Goal: Information Seeking & Learning: Learn about a topic

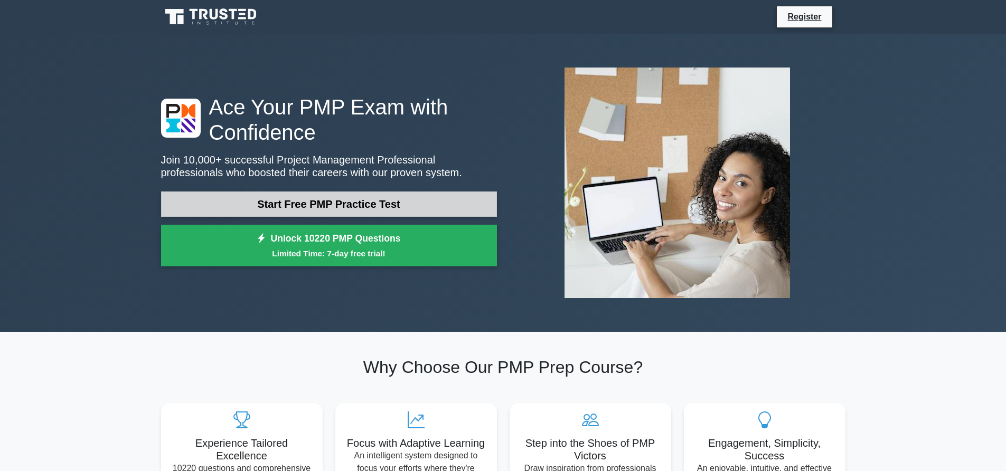
click at [295, 196] on link "Start Free PMP Practice Test" at bounding box center [329, 204] width 336 height 25
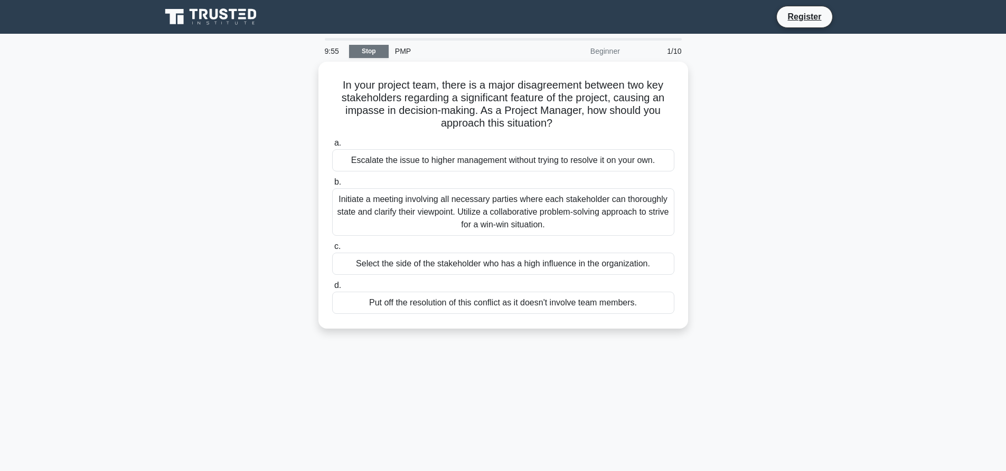
click at [361, 56] on link "Stop" at bounding box center [369, 51] width 40 height 13
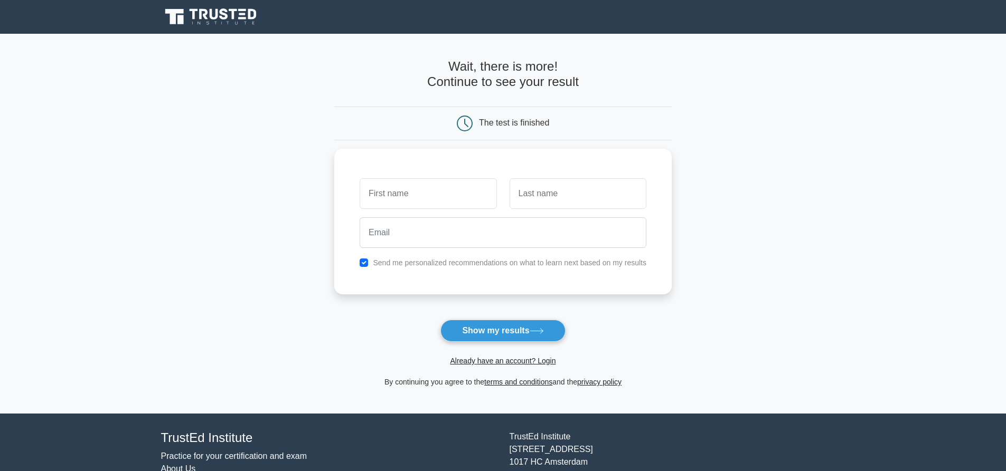
click at [190, 442] on h4 "TrustEd Institute" at bounding box center [329, 438] width 336 height 15
click at [214, 458] on link "Practice for your certification and exam" at bounding box center [234, 456] width 146 height 9
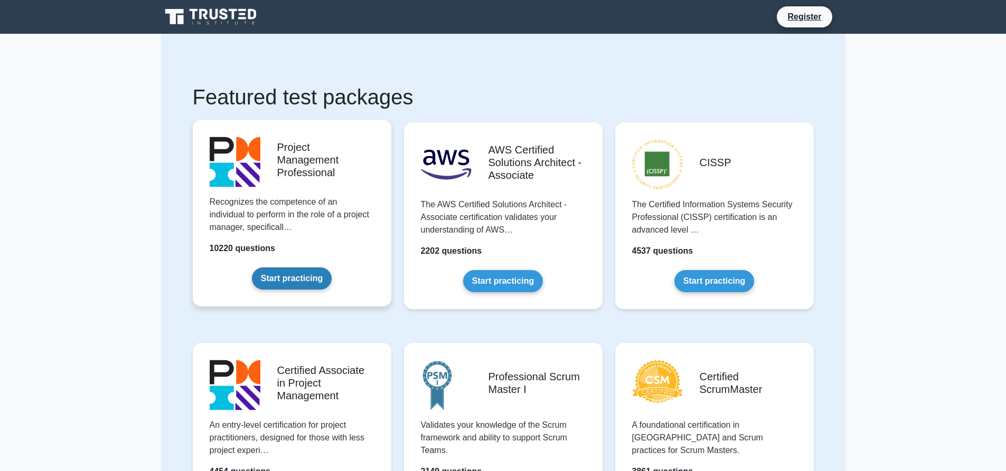
click at [278, 282] on link "Start practicing" at bounding box center [292, 279] width 80 height 22
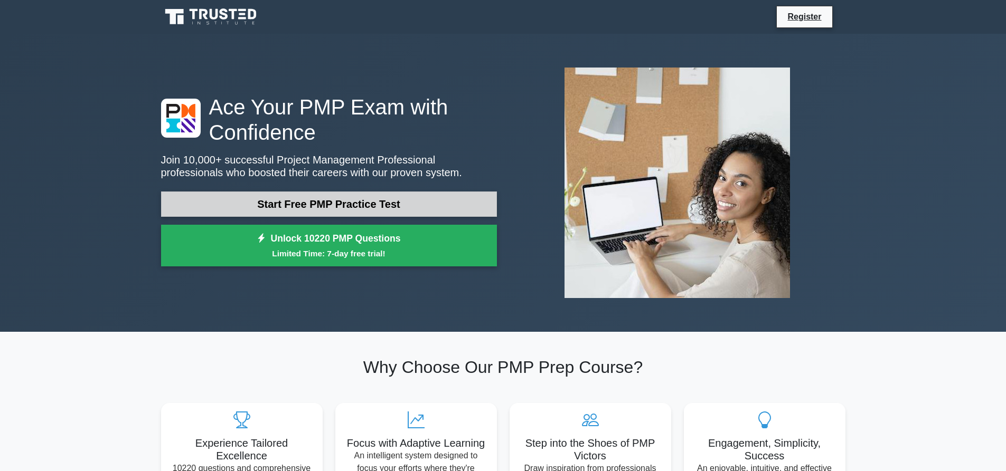
click at [297, 210] on link "Start Free PMP Practice Test" at bounding box center [329, 204] width 336 height 25
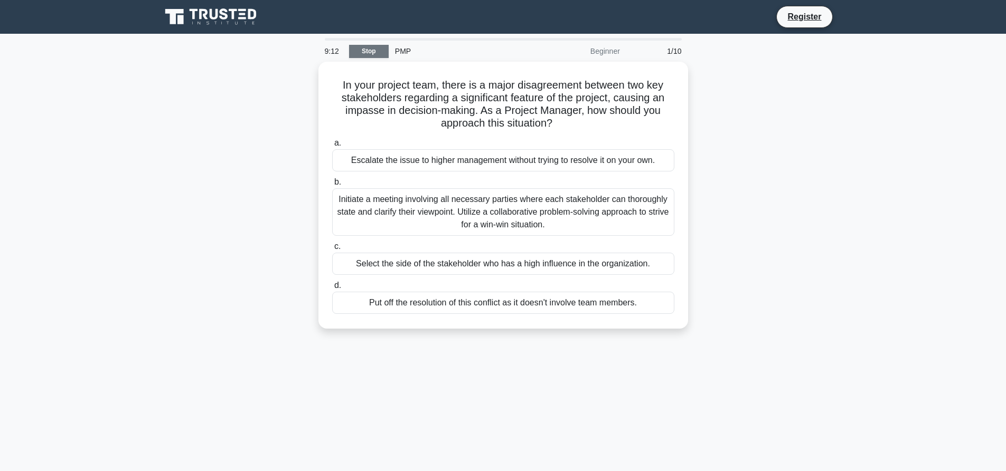
click at [371, 49] on link "Stop" at bounding box center [369, 51] width 40 height 13
